Goal: Use online tool/utility: Utilize a website feature to perform a specific function

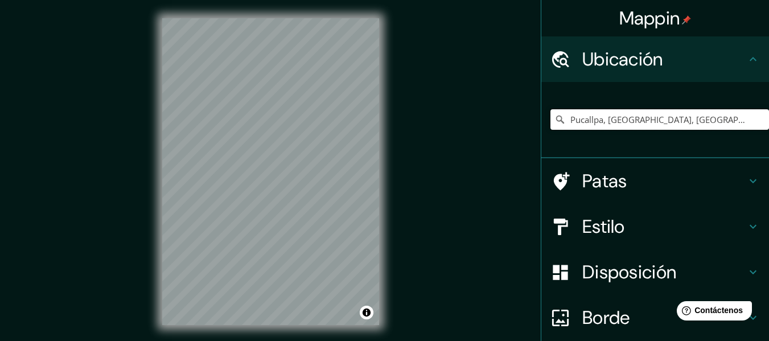
click at [728, 125] on input "Pucallpa, [GEOGRAPHIC_DATA], [GEOGRAPHIC_DATA]" at bounding box center [660, 119] width 219 height 20
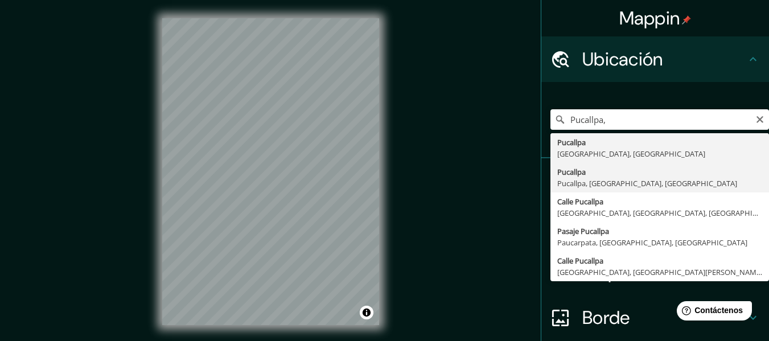
type input "Pucallpa, [GEOGRAPHIC_DATA], [GEOGRAPHIC_DATA], [GEOGRAPHIC_DATA]"
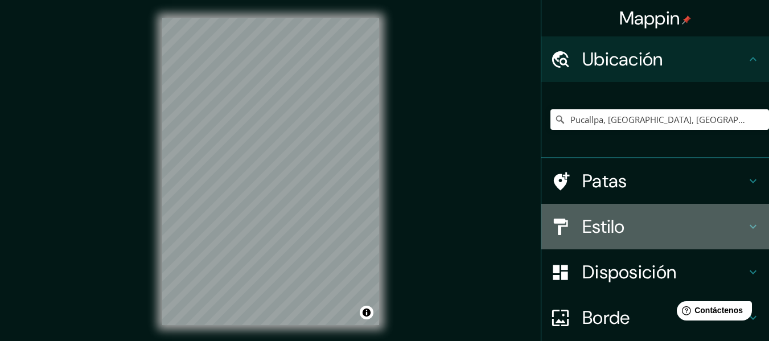
click at [592, 218] on font "Estilo" at bounding box center [604, 227] width 43 height 24
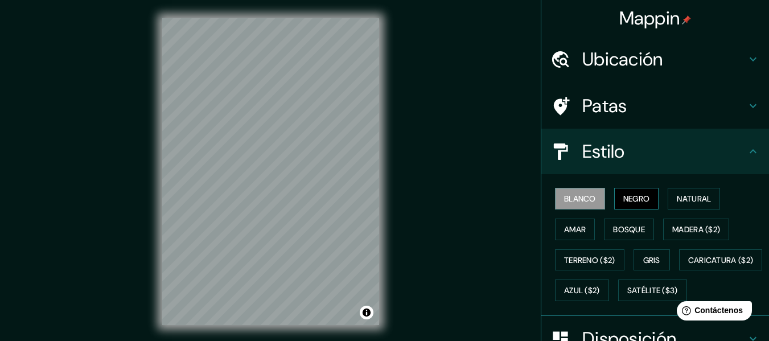
click at [624, 193] on font "Negro" at bounding box center [637, 198] width 27 height 15
click at [677, 197] on font "Natural" at bounding box center [694, 199] width 34 height 10
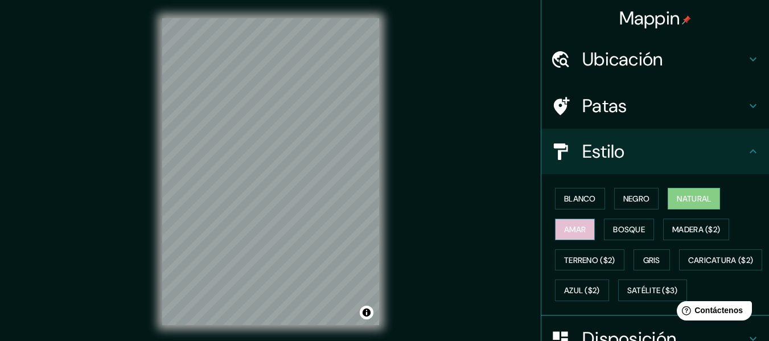
click at [572, 236] on font "Amar" at bounding box center [575, 229] width 22 height 15
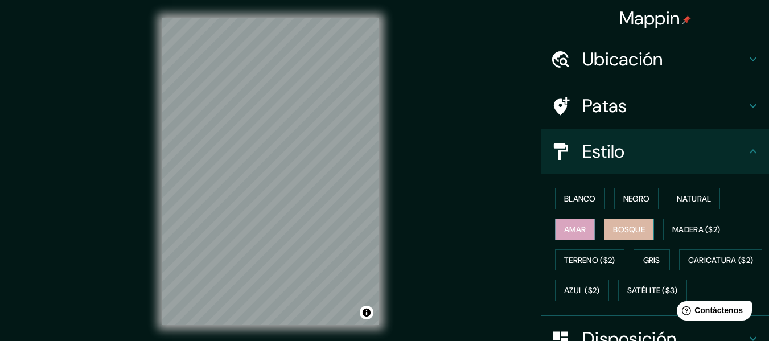
click at [604, 228] on button "Bosque" at bounding box center [629, 230] width 50 height 22
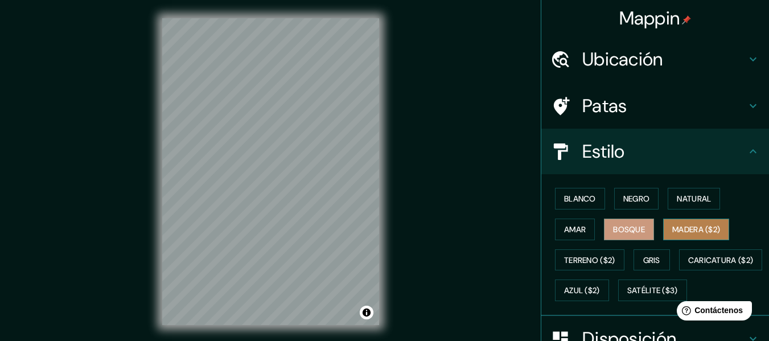
click at [674, 225] on font "Madera ($2)" at bounding box center [696, 229] width 48 height 10
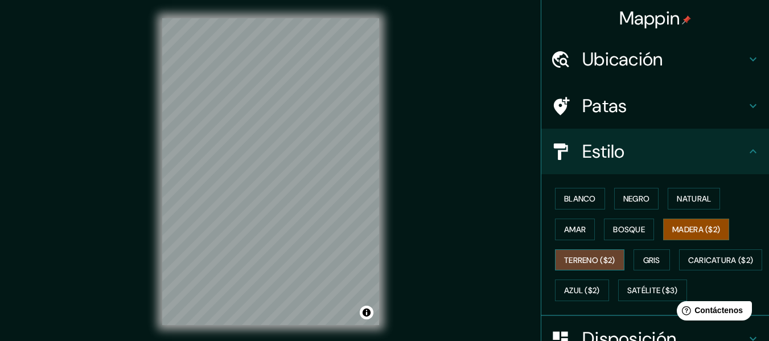
click at [583, 256] on font "Terreno ($2)" at bounding box center [589, 260] width 51 height 10
click at [643, 254] on font "Gris" at bounding box center [651, 260] width 17 height 15
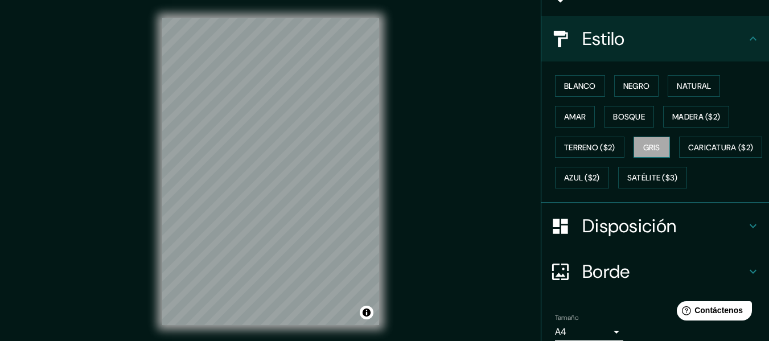
scroll to position [114, 0]
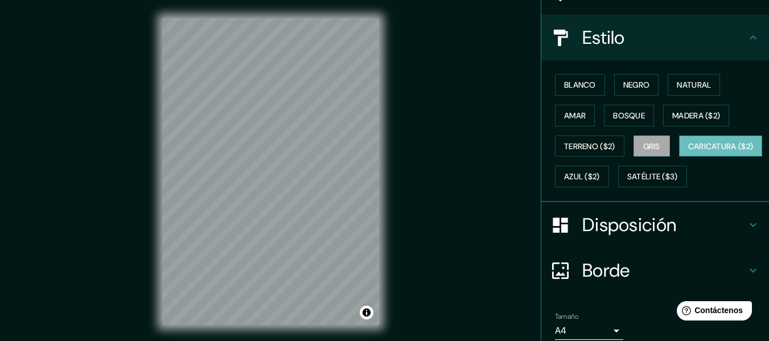
click at [688, 151] on font "Caricatura ($2)" at bounding box center [720, 146] width 65 height 10
click at [600, 173] on font "Azul ($2)" at bounding box center [582, 177] width 36 height 10
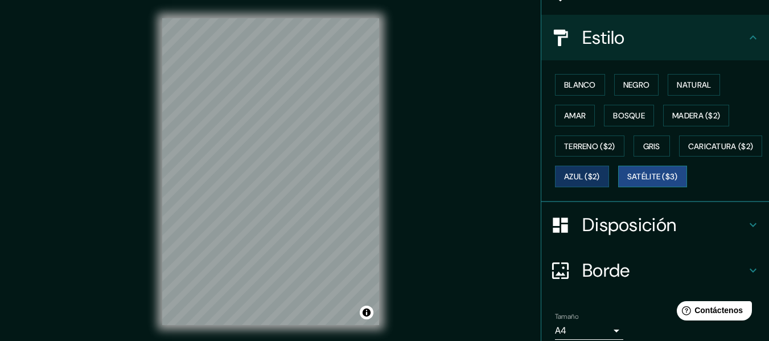
click at [628, 182] on font "Satélite ($3)" at bounding box center [653, 177] width 51 height 10
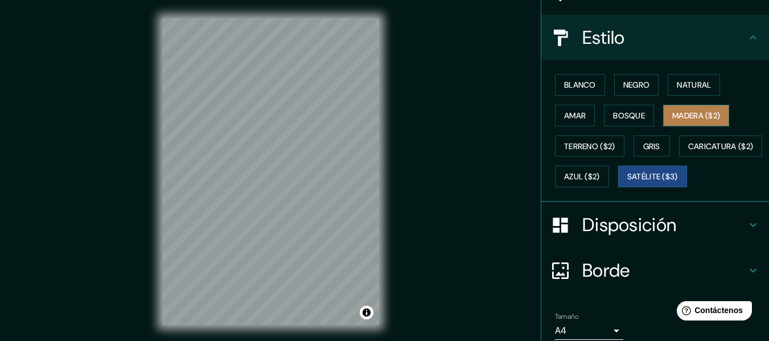
click at [674, 117] on font "Madera ($2)" at bounding box center [696, 115] width 48 height 10
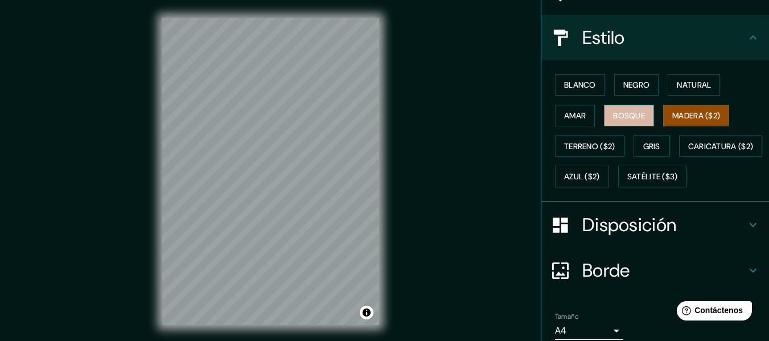
click at [635, 115] on font "Bosque" at bounding box center [629, 115] width 32 height 10
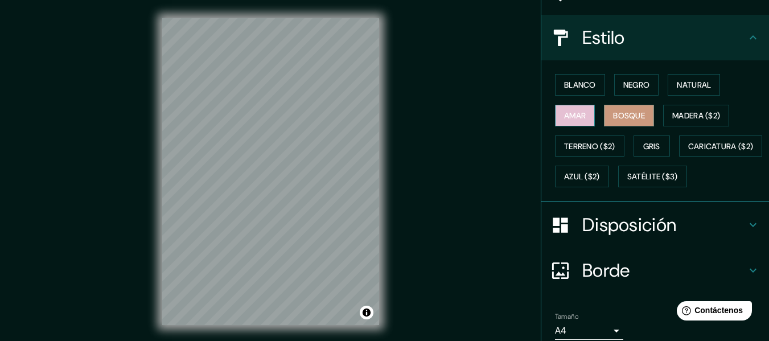
click at [565, 113] on font "Amar" at bounding box center [575, 115] width 22 height 10
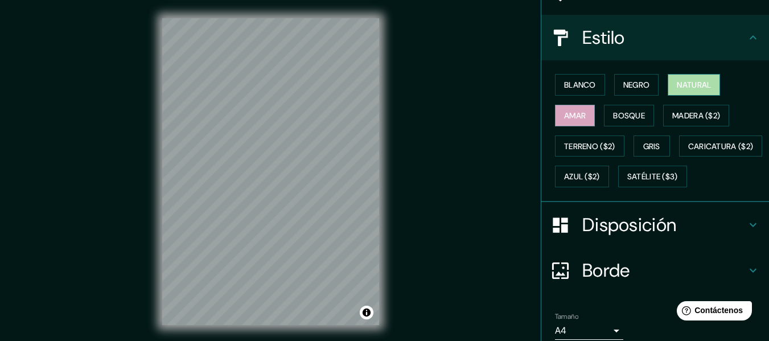
click at [683, 88] on font "Natural" at bounding box center [694, 85] width 34 height 10
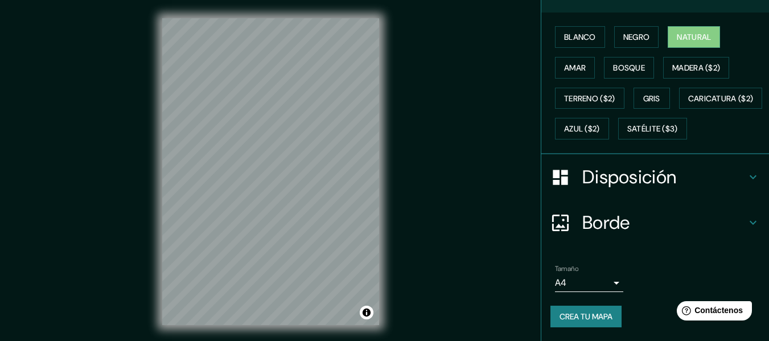
scroll to position [192, 0]
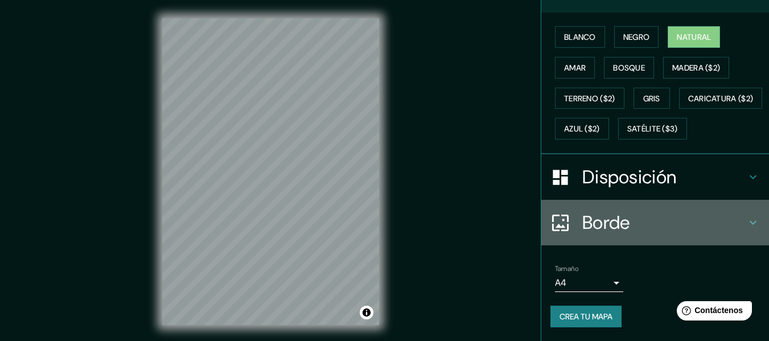
click at [597, 229] on font "Borde" at bounding box center [607, 223] width 48 height 24
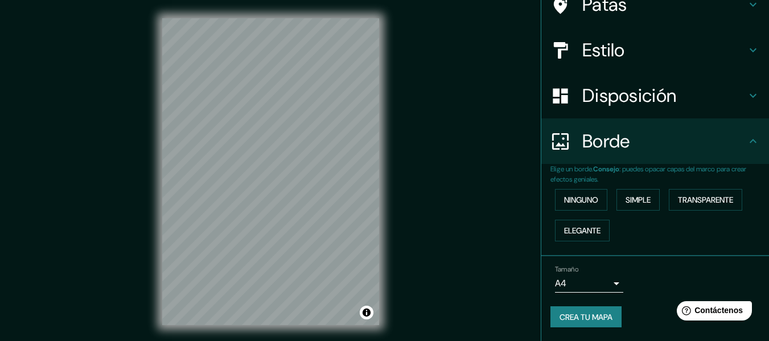
scroll to position [101, 0]
click at [642, 198] on font "Simple" at bounding box center [638, 200] width 25 height 10
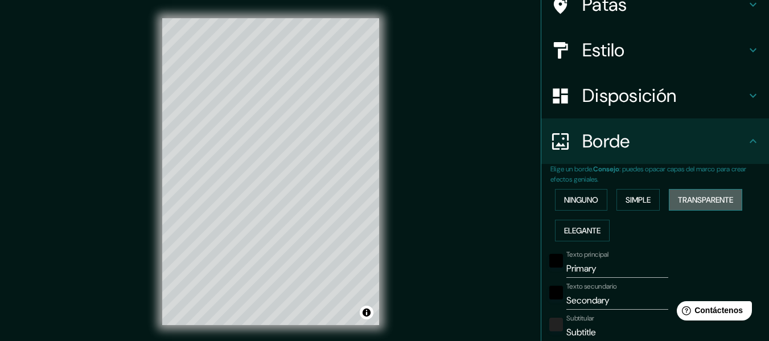
click at [703, 197] on font "Transparente" at bounding box center [705, 200] width 55 height 10
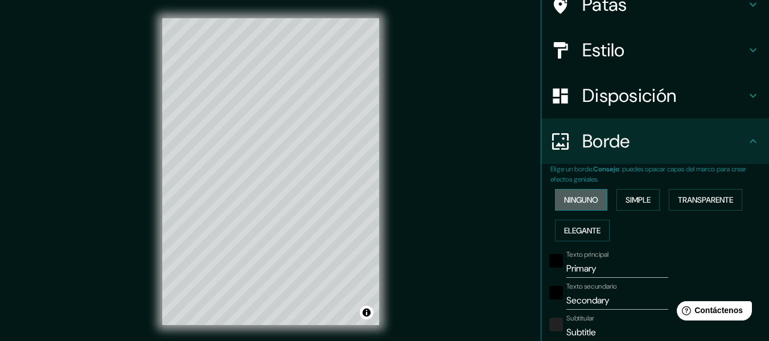
click at [578, 204] on font "Ninguno" at bounding box center [581, 200] width 34 height 10
